Goal: Information Seeking & Learning: Learn about a topic

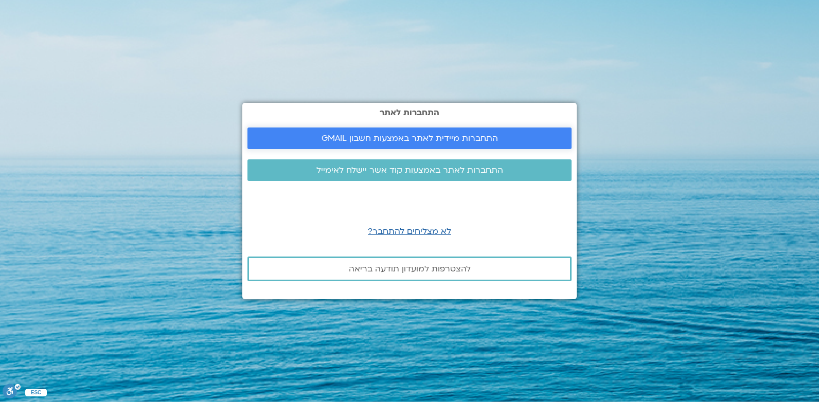
click at [482, 135] on span "התחברות מיידית לאתר באמצעות חשבון GMAIL" at bounding box center [409, 138] width 176 height 9
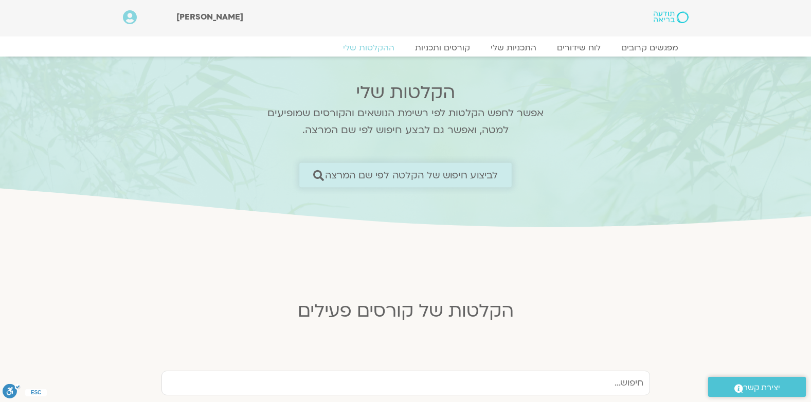
click at [450, 172] on span "לביצוע חיפוש של הקלטה לפי שם המרצה" at bounding box center [411, 175] width 173 height 11
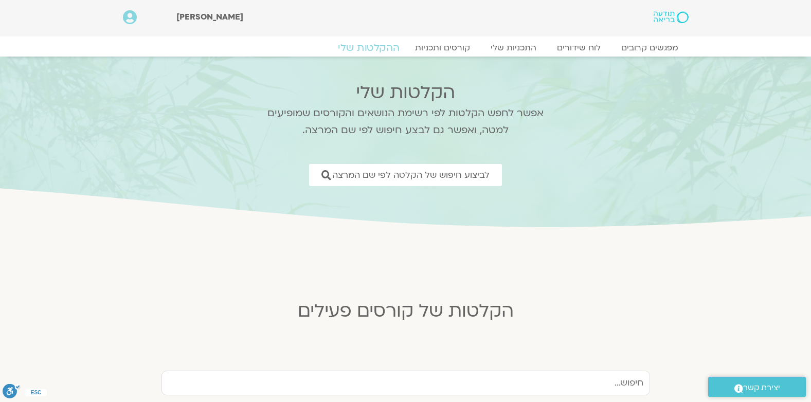
click at [390, 48] on link "ההקלטות שלי" at bounding box center [369, 48] width 86 height 12
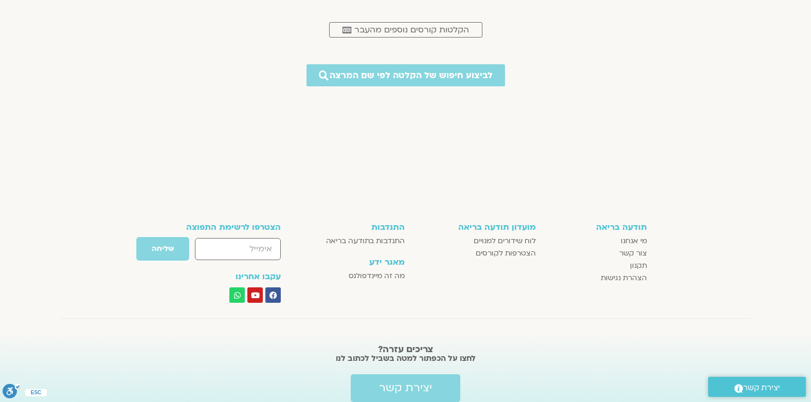
scroll to position [448, 0]
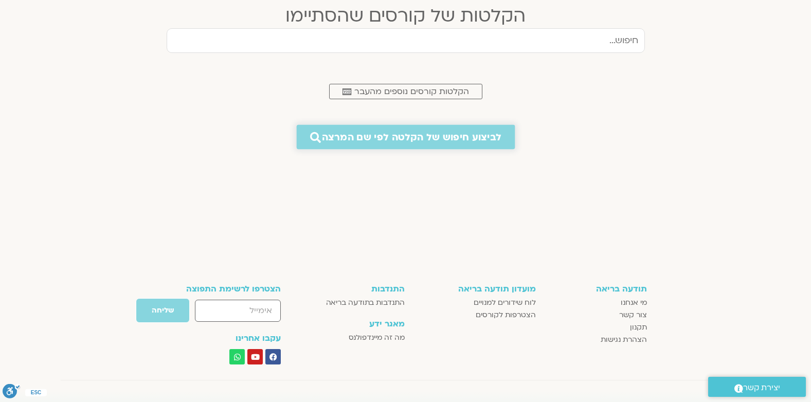
click at [457, 137] on span "לביצוע חיפוש של הקלטה לפי שם המרצה" at bounding box center [411, 137] width 179 height 11
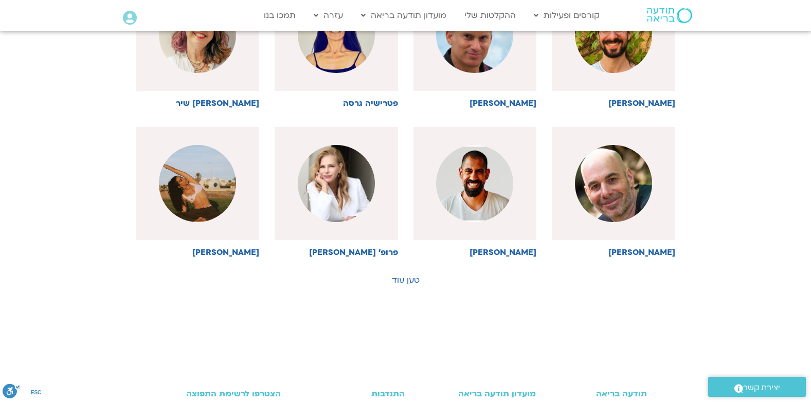
scroll to position [514, 0]
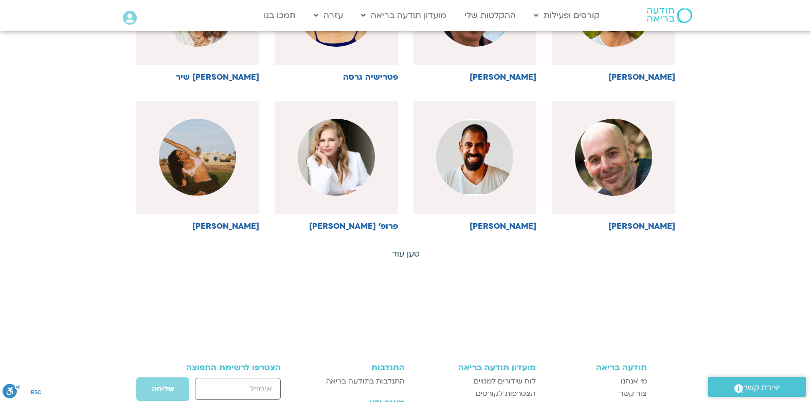
click at [409, 256] on link "טען עוד" at bounding box center [406, 253] width 28 height 11
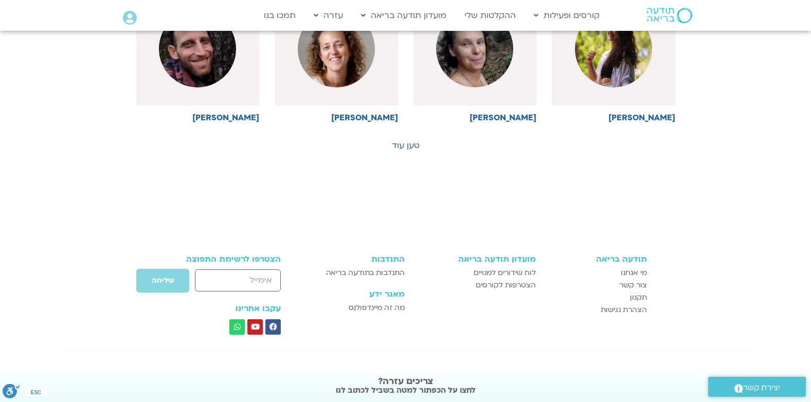
scroll to position [1080, 0]
click at [414, 142] on link "טען עוד" at bounding box center [406, 144] width 28 height 11
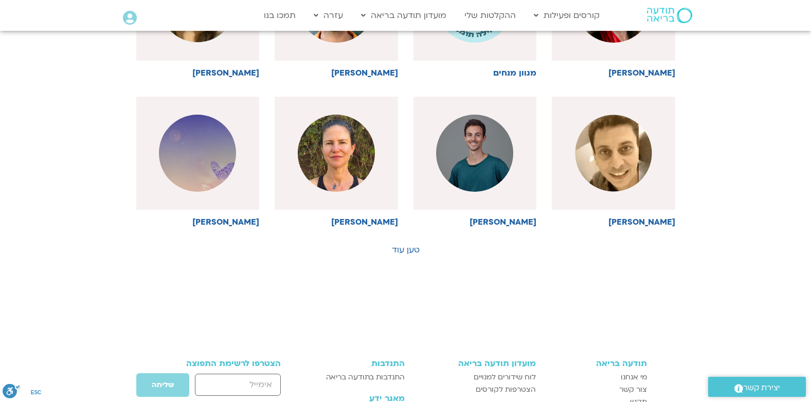
scroll to position [1491, 0]
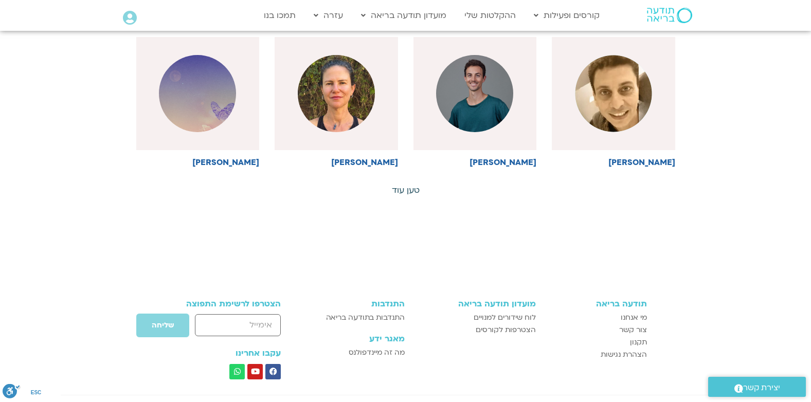
click at [409, 185] on link "טען עוד" at bounding box center [406, 190] width 28 height 11
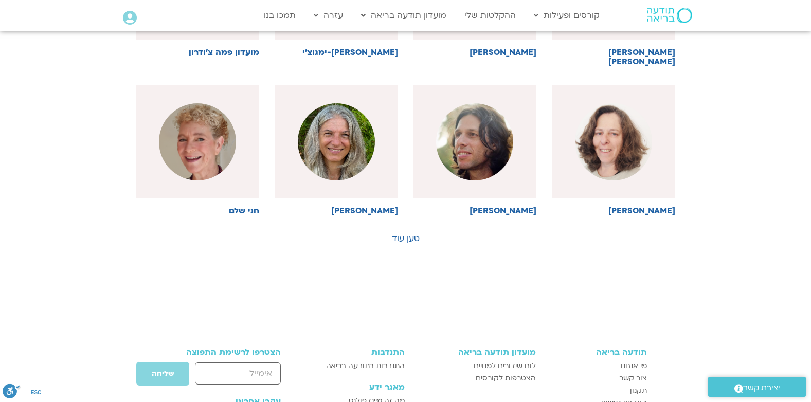
scroll to position [1954, 0]
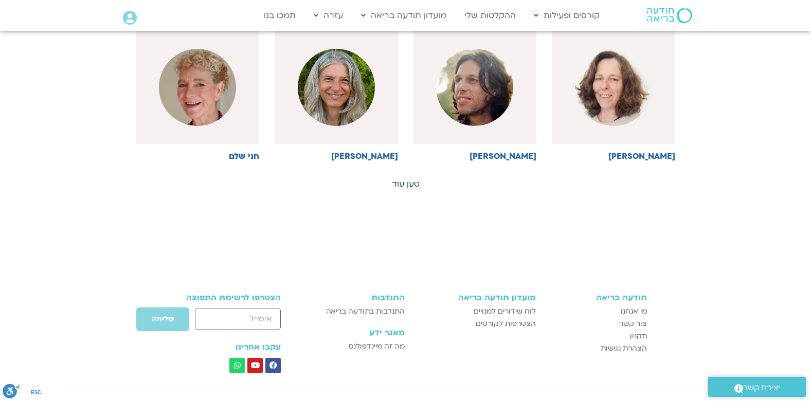
click at [413, 178] on link "טען עוד" at bounding box center [406, 183] width 28 height 11
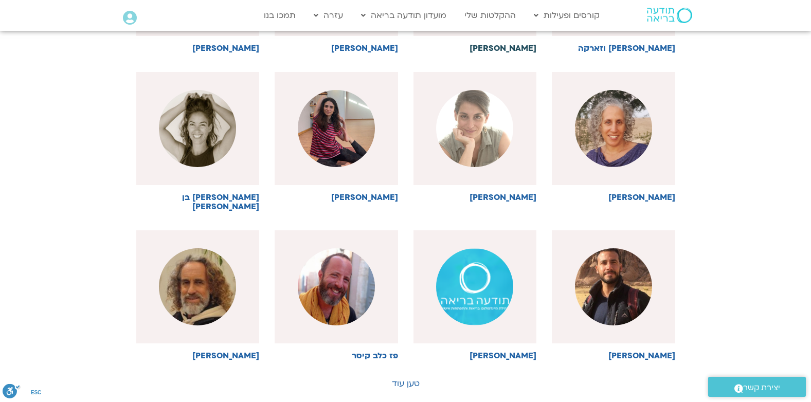
scroll to position [2263, 0]
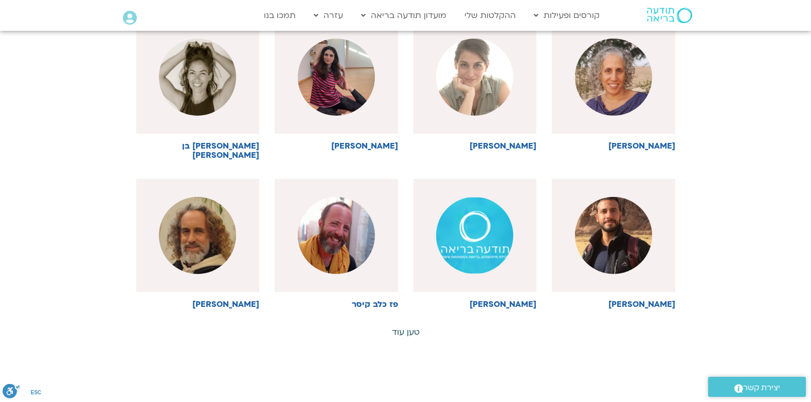
click at [406, 327] on link "טען עוד" at bounding box center [406, 332] width 28 height 11
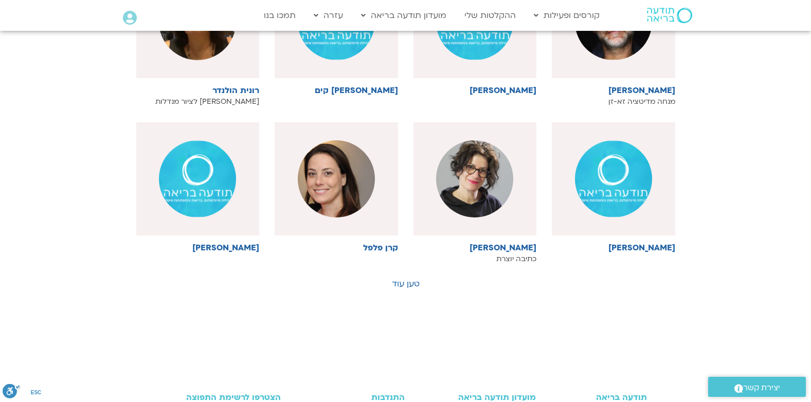
scroll to position [2777, 0]
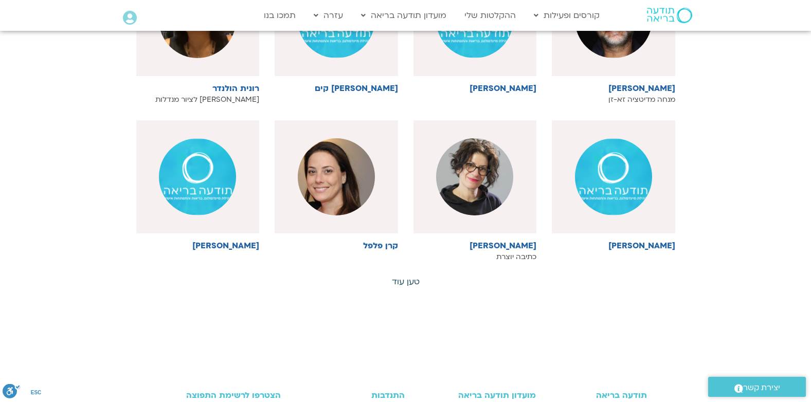
click at [403, 276] on link "טען עוד" at bounding box center [406, 281] width 28 height 11
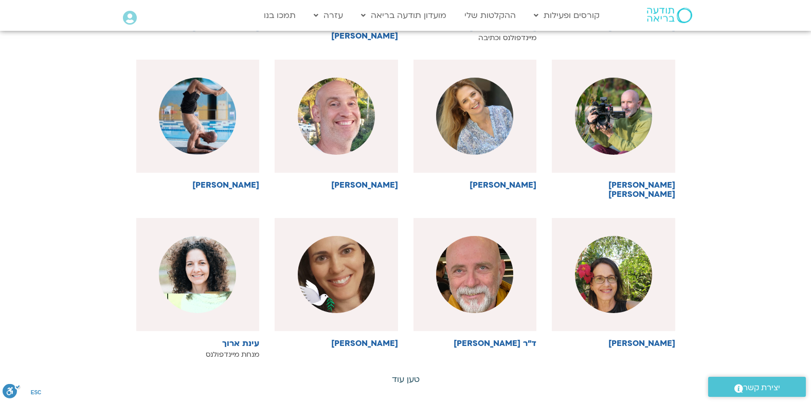
scroll to position [3188, 0]
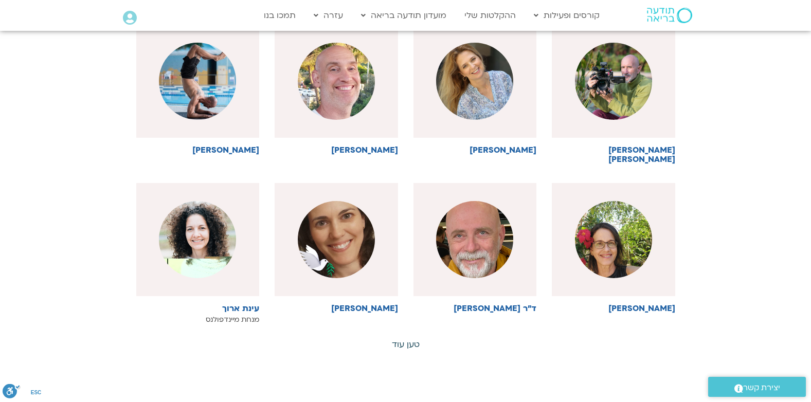
click at [409, 339] on link "טען עוד" at bounding box center [406, 344] width 28 height 11
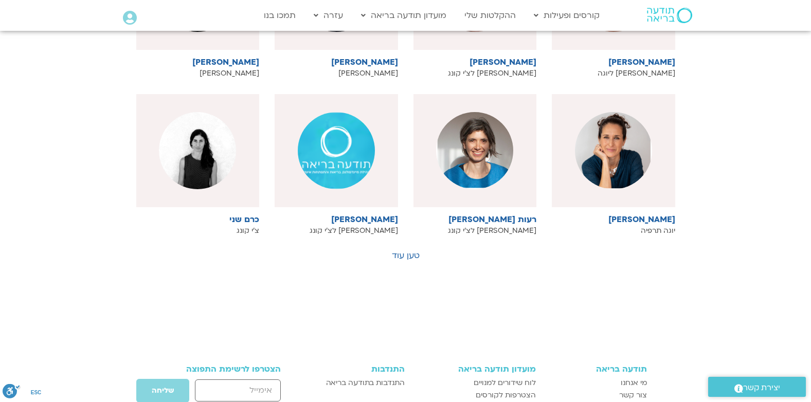
scroll to position [3754, 0]
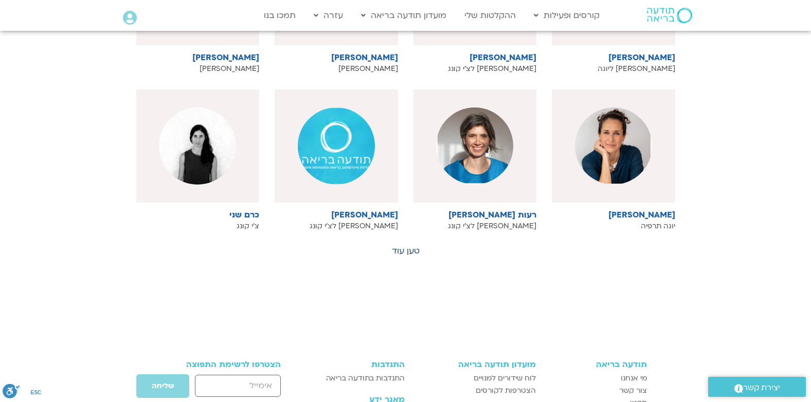
click at [412, 245] on link "טען עוד" at bounding box center [406, 250] width 28 height 11
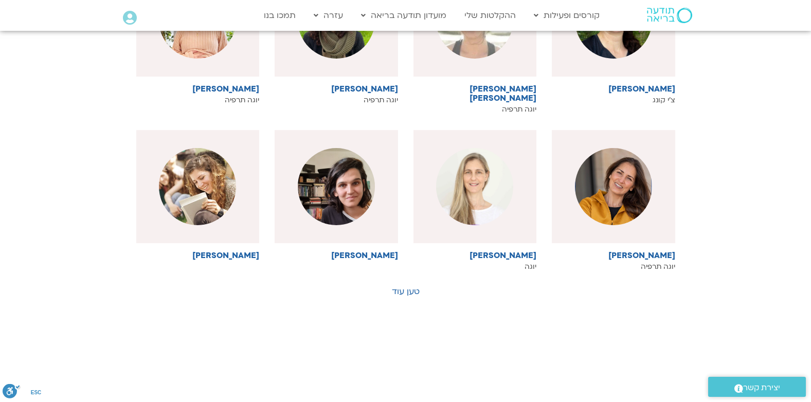
scroll to position [4217, 0]
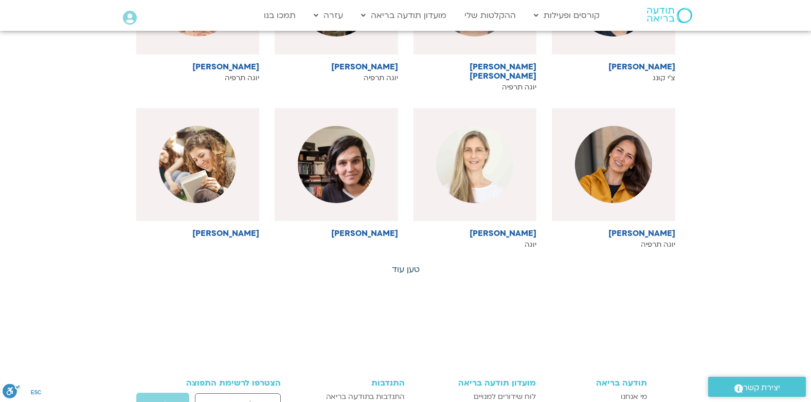
click at [407, 264] on link "טען עוד" at bounding box center [406, 269] width 28 height 11
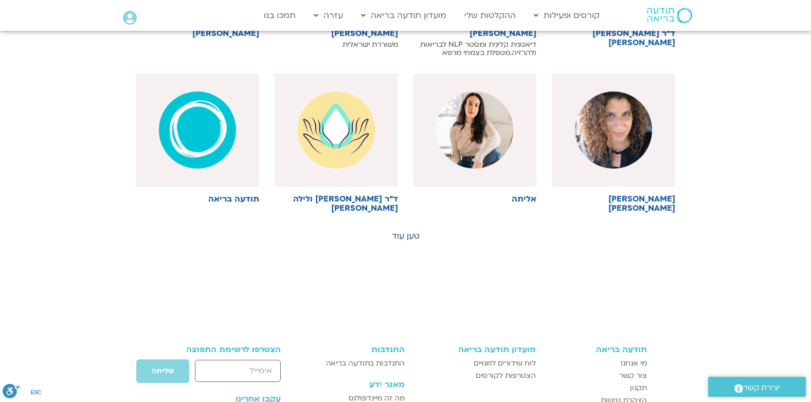
scroll to position [4783, 0]
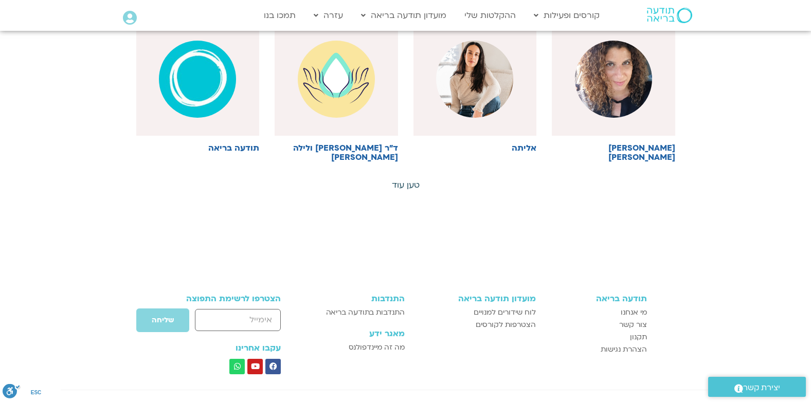
click at [415, 179] on link "טען עוד" at bounding box center [406, 184] width 28 height 11
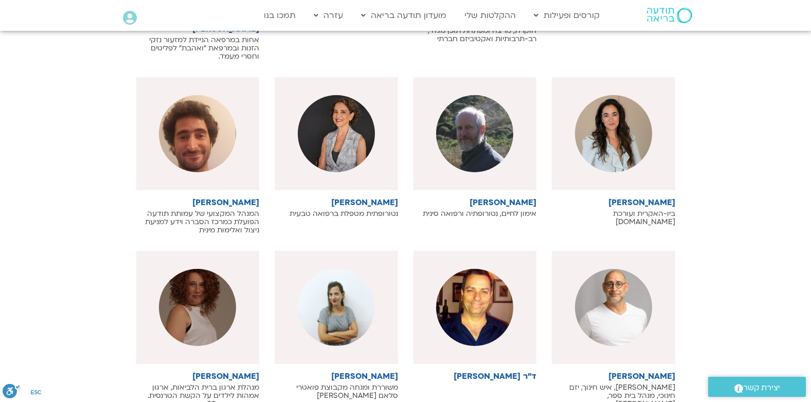
scroll to position [5091, 0]
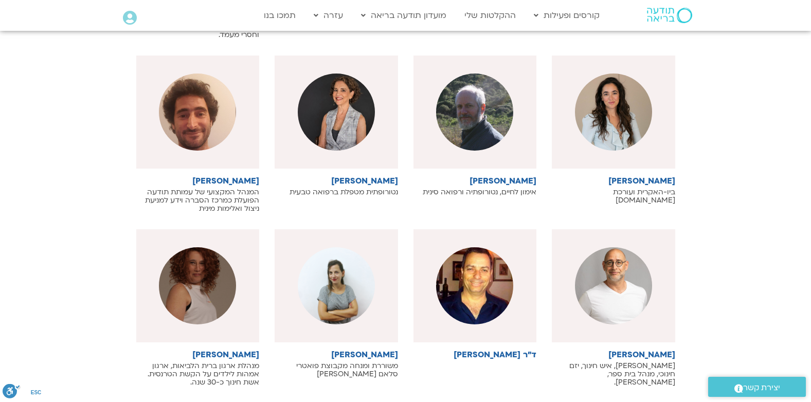
click at [411, 402] on link "טען עוד" at bounding box center [406, 407] width 28 height 11
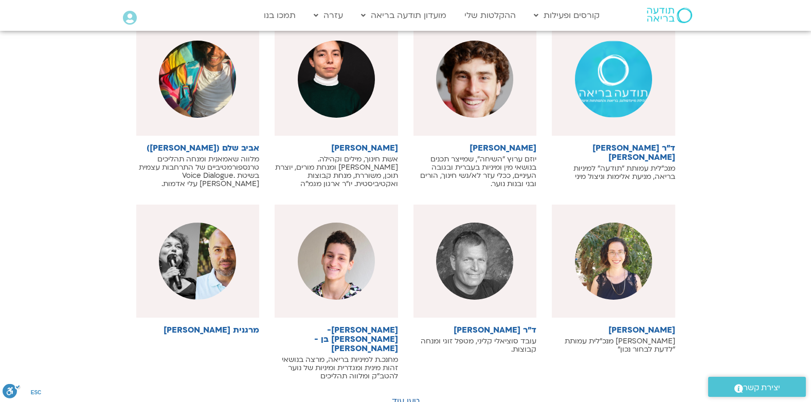
scroll to position [5811, 0]
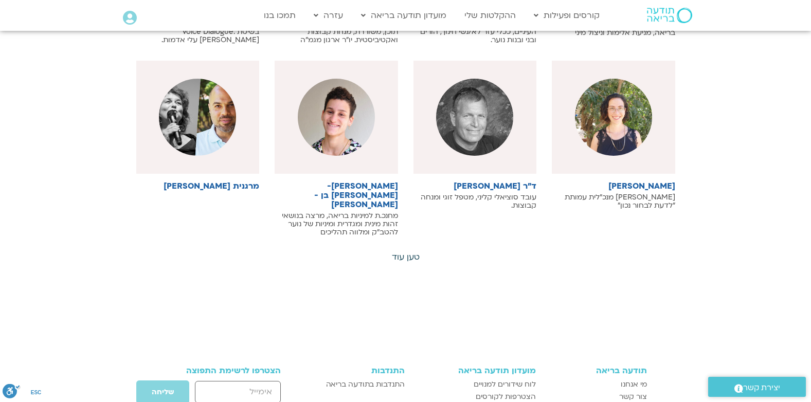
click at [413, 251] on link "טען עוד" at bounding box center [406, 256] width 28 height 11
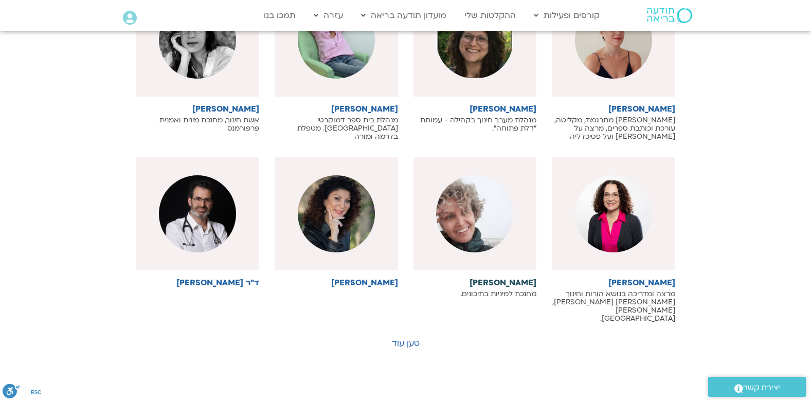
scroll to position [6377, 0]
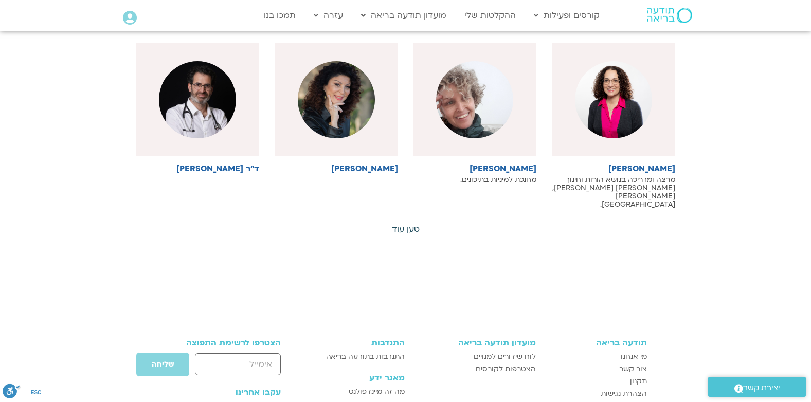
click at [409, 224] on link "טען עוד" at bounding box center [406, 229] width 28 height 11
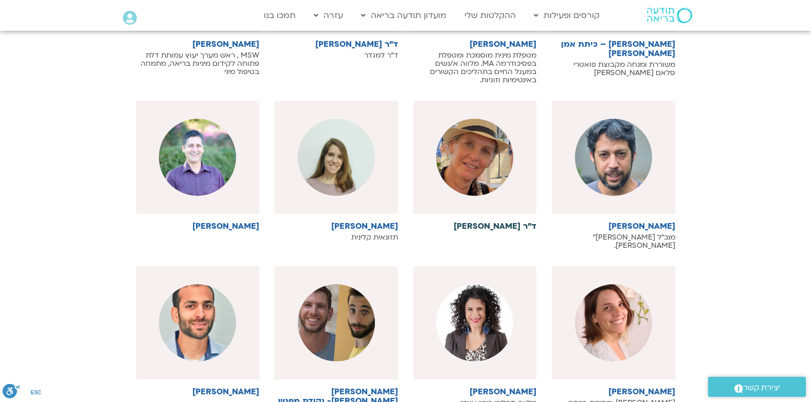
scroll to position [6685, 0]
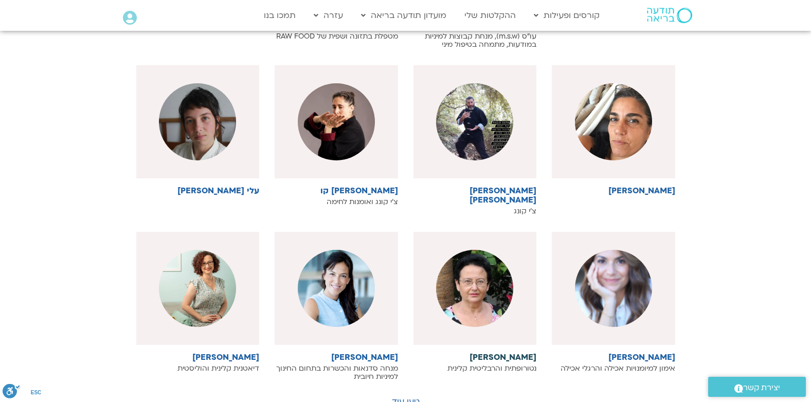
scroll to position [7251, 0]
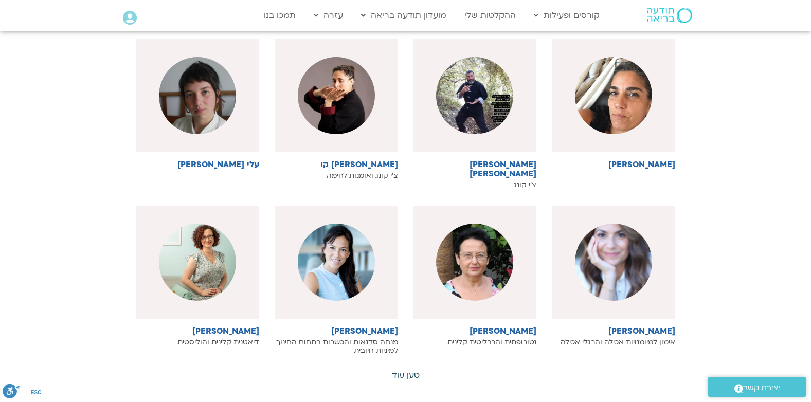
click at [412, 370] on link "טען עוד" at bounding box center [406, 375] width 28 height 11
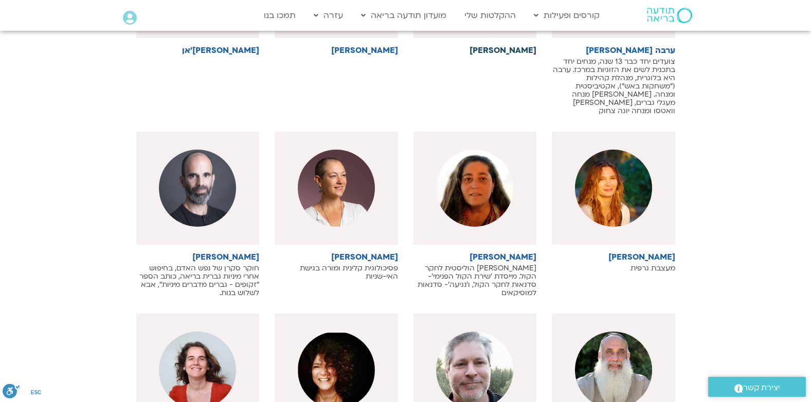
scroll to position [7714, 0]
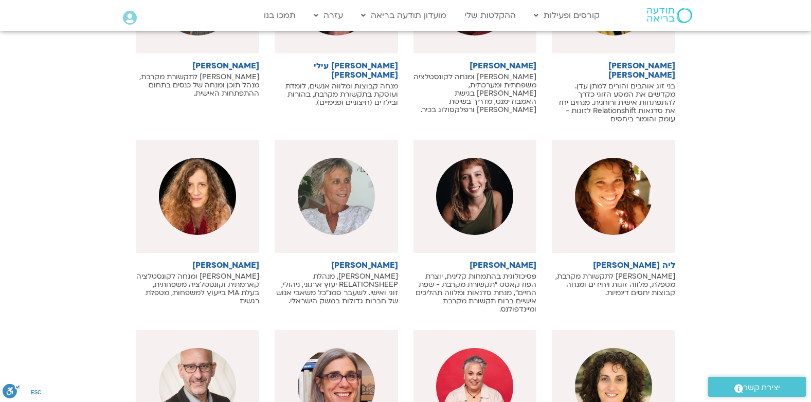
scroll to position [8331, 0]
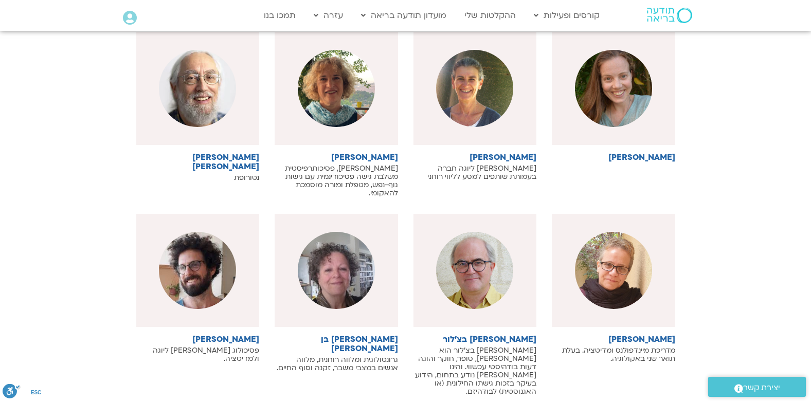
scroll to position [8845, 0]
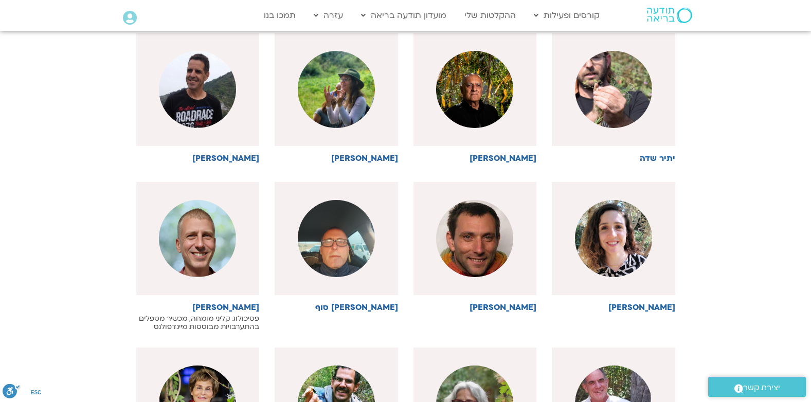
scroll to position [9308, 0]
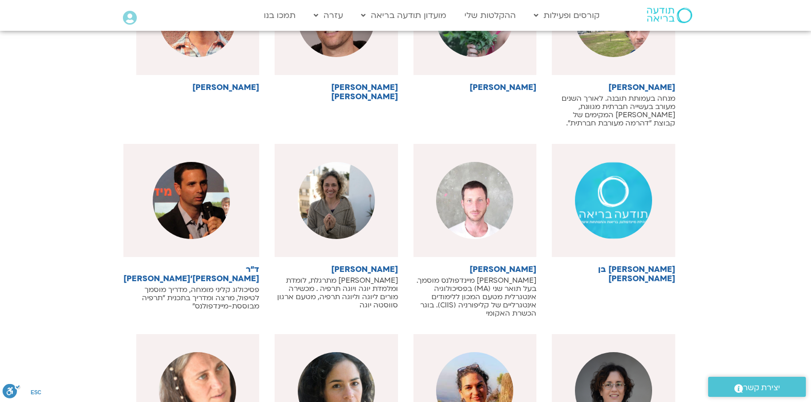
scroll to position [9925, 0]
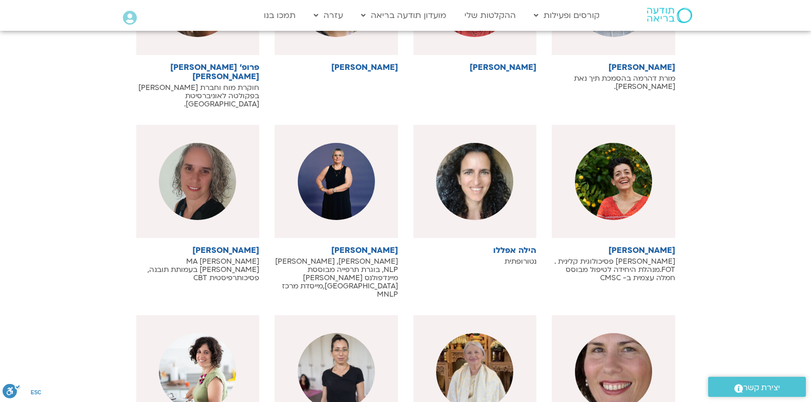
scroll to position [10388, 0]
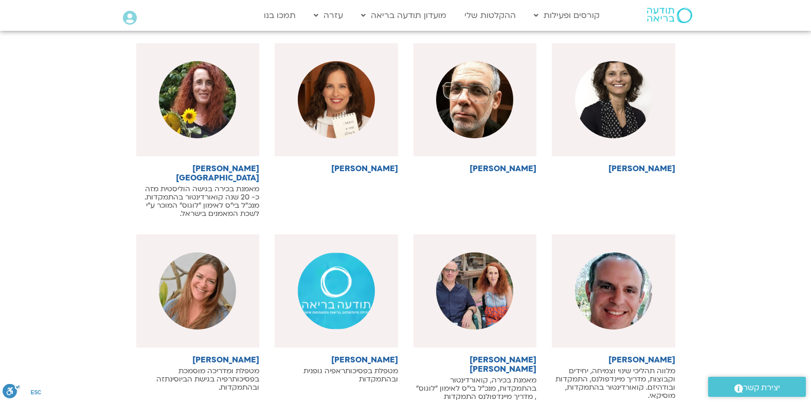
scroll to position [11057, 0]
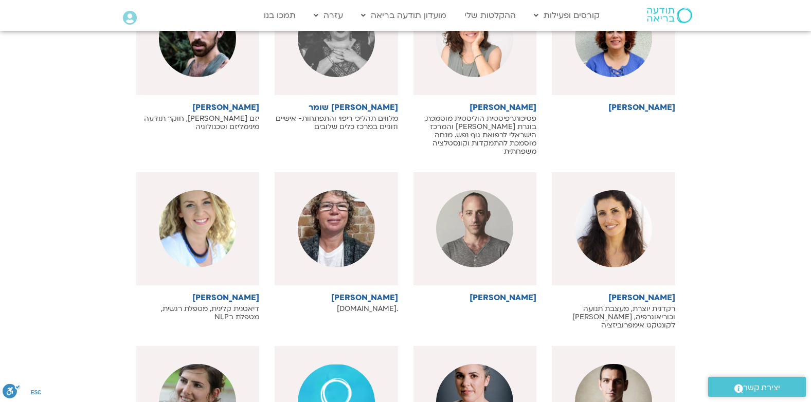
scroll to position [11571, 0]
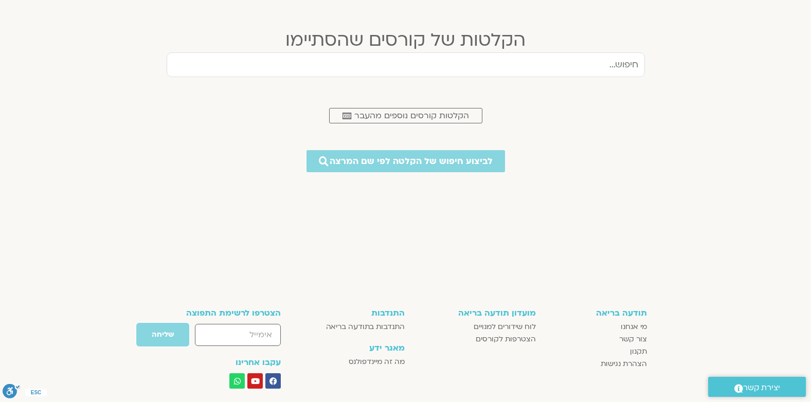
scroll to position [309, 0]
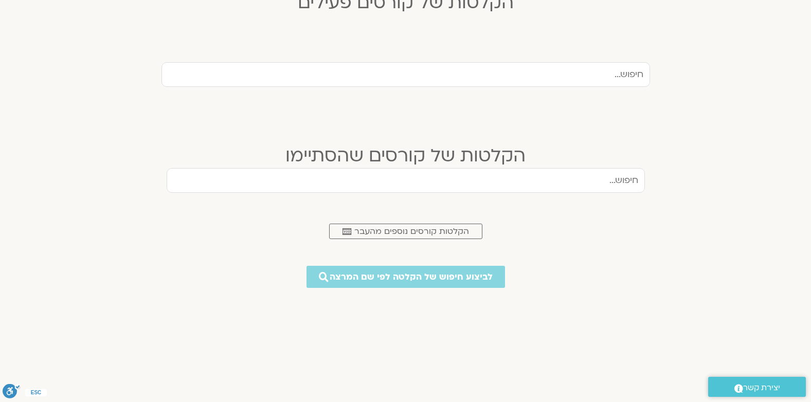
click at [635, 179] on input "text" at bounding box center [406, 180] width 478 height 25
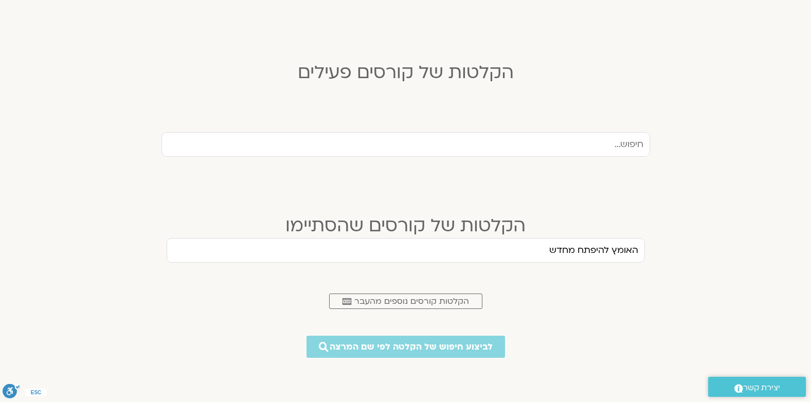
scroll to position [257, 0]
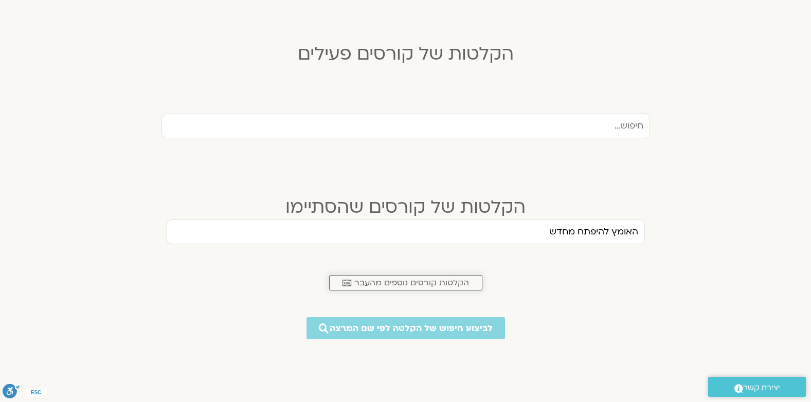
type input "האומץ להיפתח מחדש"
click at [464, 276] on link ".cls-1,.cls-2{stroke-width:0px;}.cls-2{fill:#fff;} הקלטות קורסים נוספים מהעבר" at bounding box center [405, 282] width 153 height 15
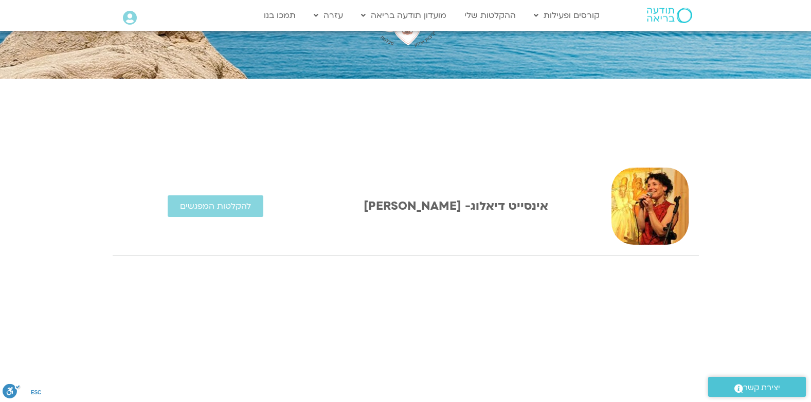
scroll to position [154, 0]
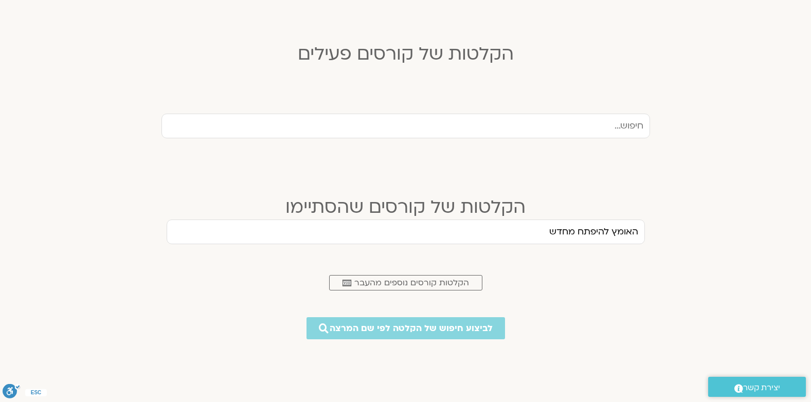
click at [639, 125] on input "text" at bounding box center [405, 126] width 489 height 25
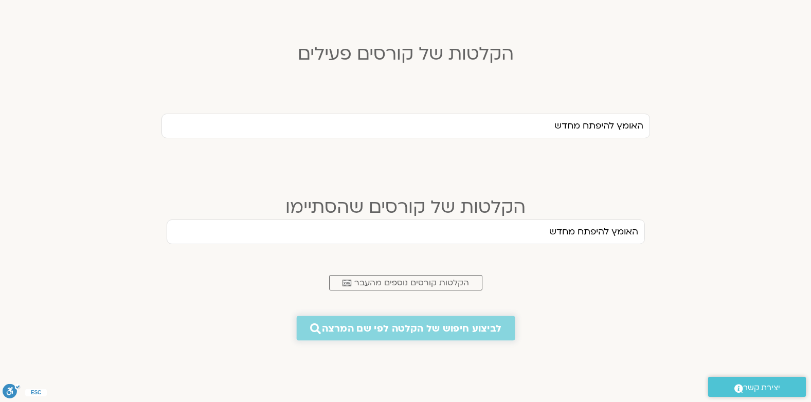
type input "האומץ להיפתח מחדש"
click at [478, 325] on span "לביצוע חיפוש של הקלטה לפי שם המרצה" at bounding box center [411, 328] width 179 height 11
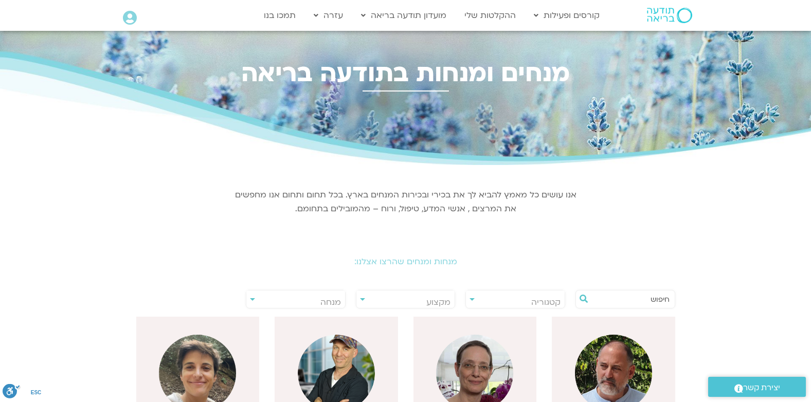
click at [662, 298] on input "text" at bounding box center [630, 299] width 78 height 17
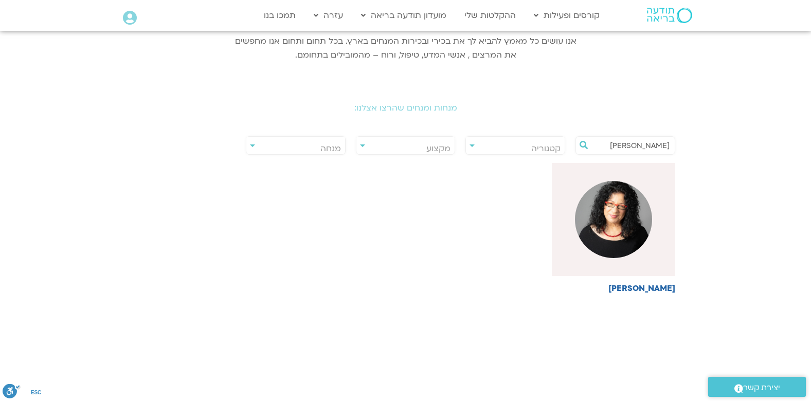
scroll to position [154, 0]
type input "[PERSON_NAME]"
click at [663, 289] on h6 "[PERSON_NAME]" at bounding box center [613, 287] width 123 height 9
click at [638, 240] on img at bounding box center [613, 219] width 77 height 77
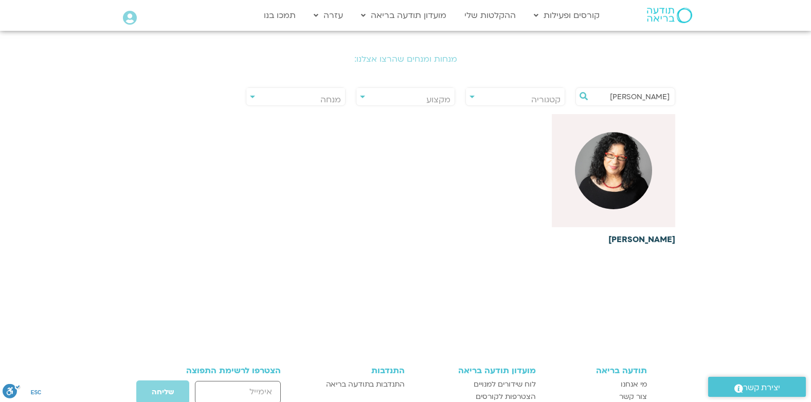
scroll to position [257, 0]
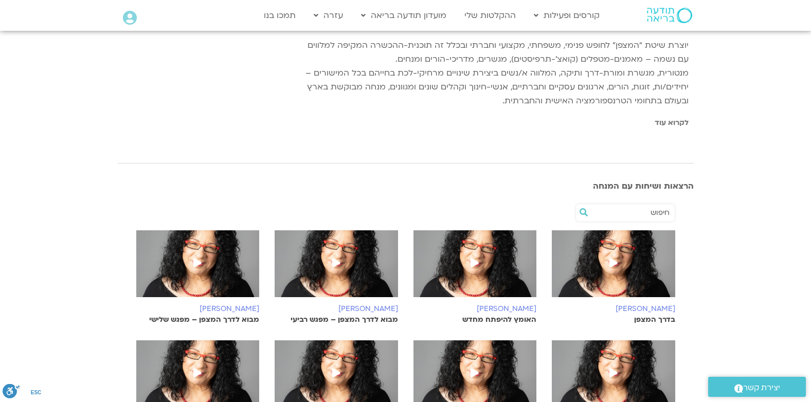
scroll to position [309, 0]
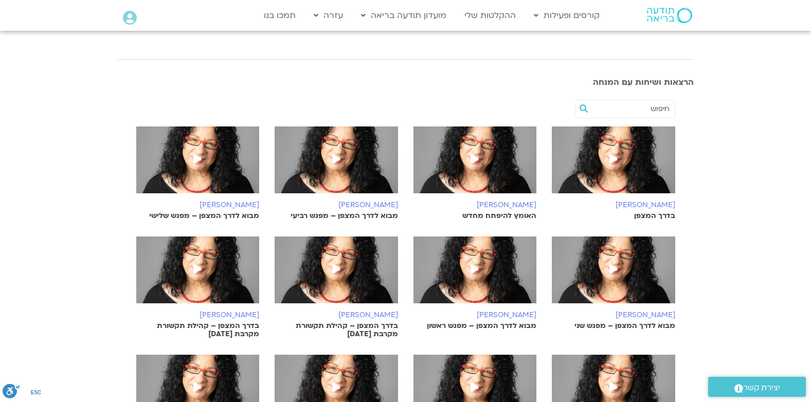
click at [526, 203] on h6 "[PERSON_NAME]" at bounding box center [474, 205] width 123 height 8
click at [477, 157] on icon at bounding box center [475, 158] width 8 height 9
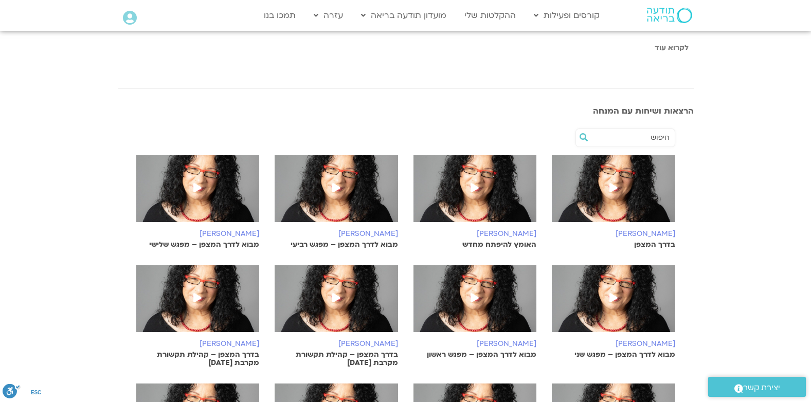
click at [613, 184] on icon at bounding box center [613, 187] width 8 height 9
